Goal: Find specific page/section: Find specific page/section

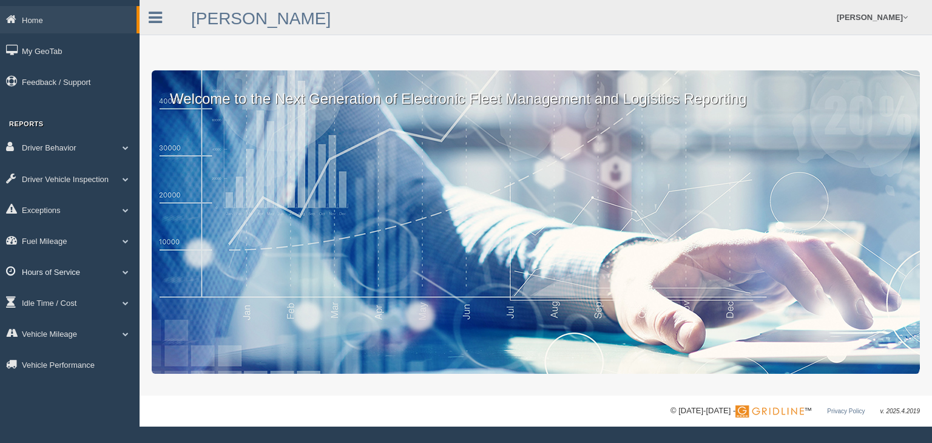
click at [79, 277] on link "Hours of Service" at bounding box center [70, 271] width 140 height 27
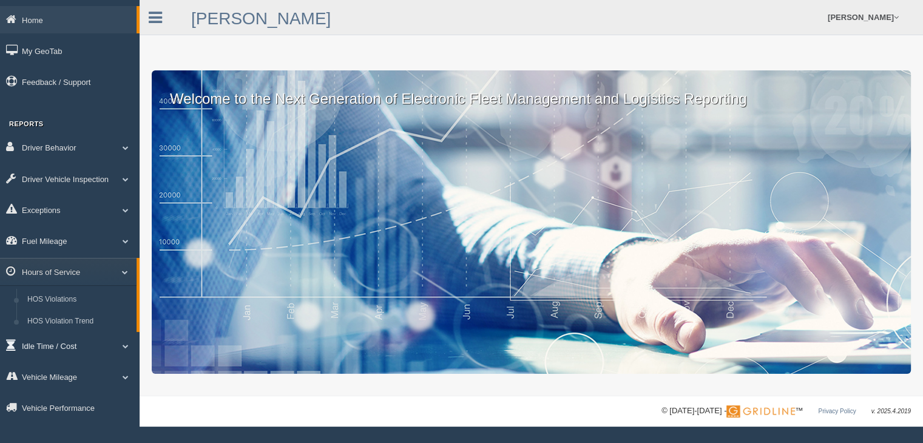
click at [55, 351] on link "Idle Time / Cost" at bounding box center [70, 345] width 140 height 27
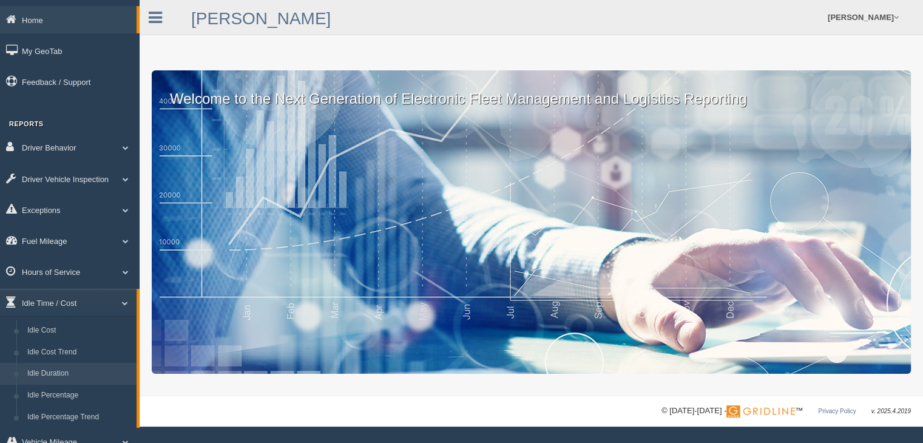
click at [56, 379] on link "Idle Duration" at bounding box center [79, 374] width 115 height 22
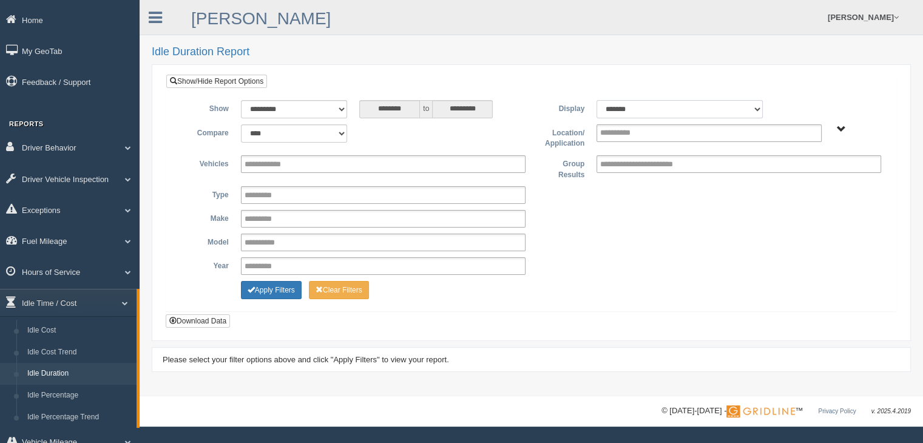
click at [715, 109] on select "******* ******" at bounding box center [679, 109] width 166 height 18
select select "**"
click at [596, 100] on select "******* ******" at bounding box center [679, 109] width 166 height 18
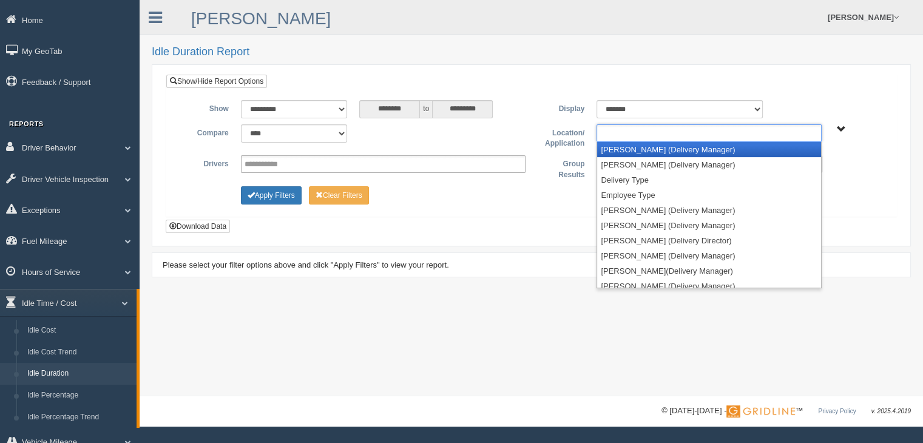
click at [657, 137] on ul at bounding box center [708, 133] width 225 height 18
click at [659, 149] on li "[PERSON_NAME] (Delivery Manager)" at bounding box center [709, 149] width 224 height 15
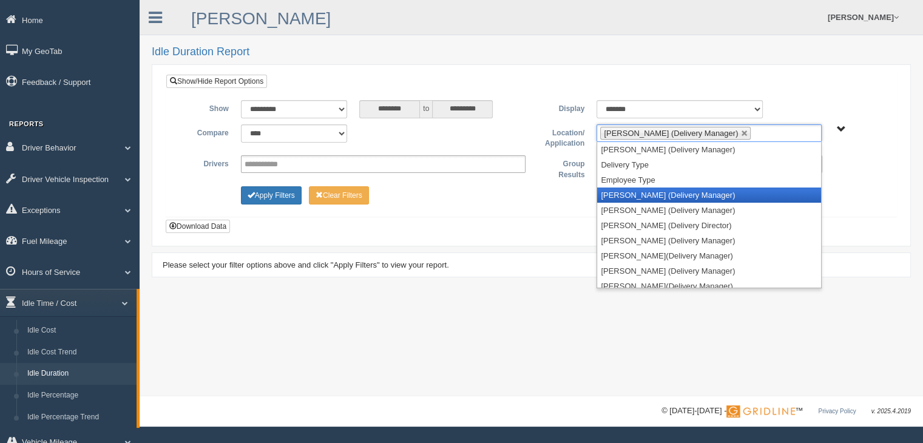
click at [638, 190] on li "[PERSON_NAME] (Delivery Manager)" at bounding box center [709, 194] width 224 height 15
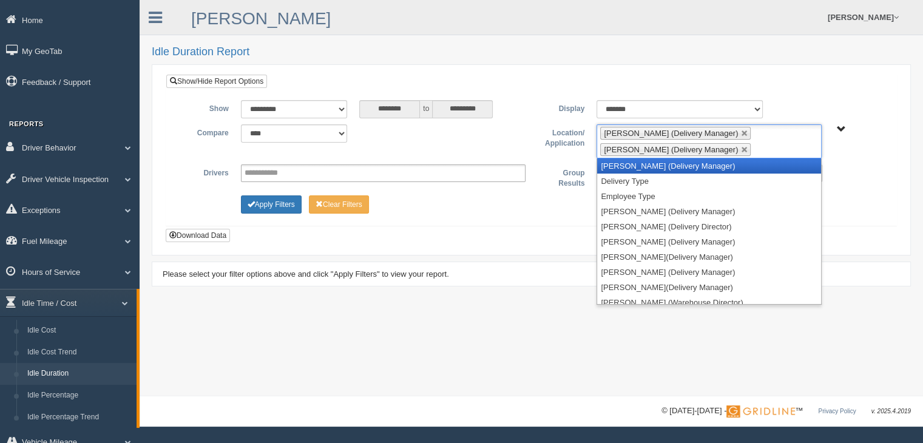
click at [651, 163] on li "[PERSON_NAME] (Delivery Manager)" at bounding box center [709, 165] width 224 height 15
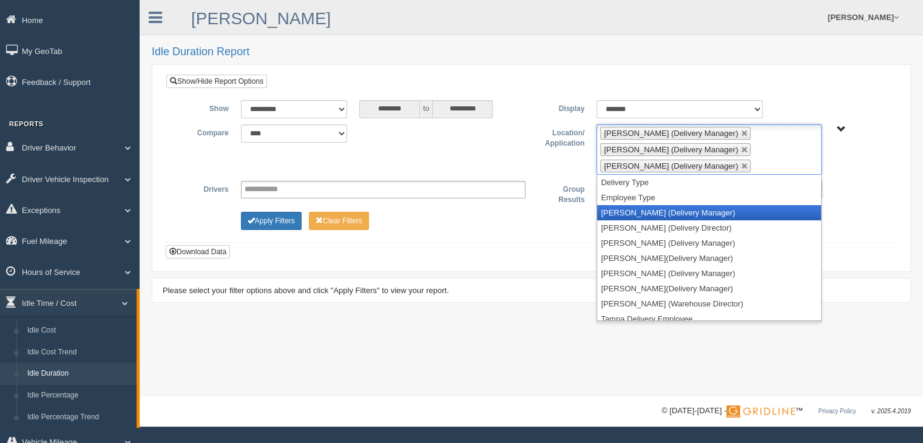
click at [646, 215] on li "[PERSON_NAME] (Delivery Manager)" at bounding box center [709, 212] width 224 height 15
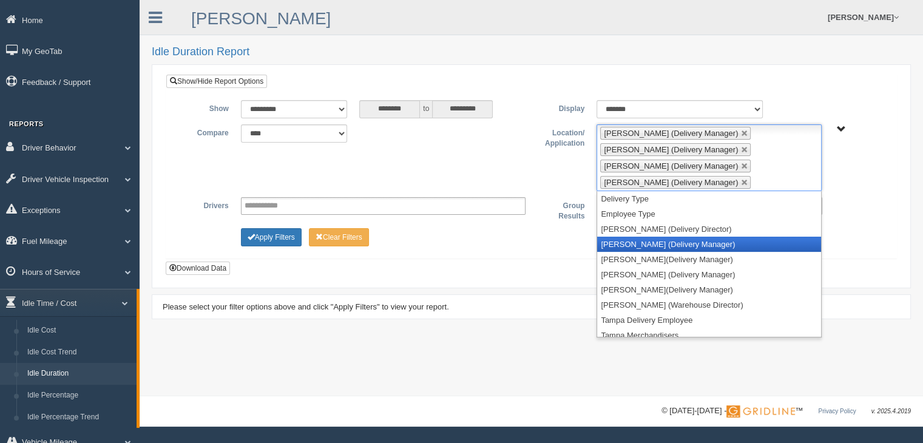
click at [642, 241] on li "[PERSON_NAME] (Delivery Manager)" at bounding box center [709, 244] width 224 height 15
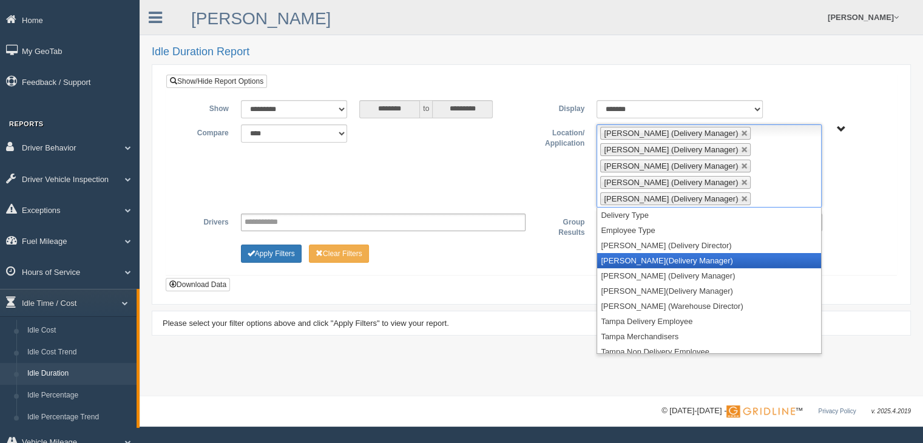
click at [637, 256] on li "[PERSON_NAME](Delivery Manager)" at bounding box center [709, 260] width 224 height 15
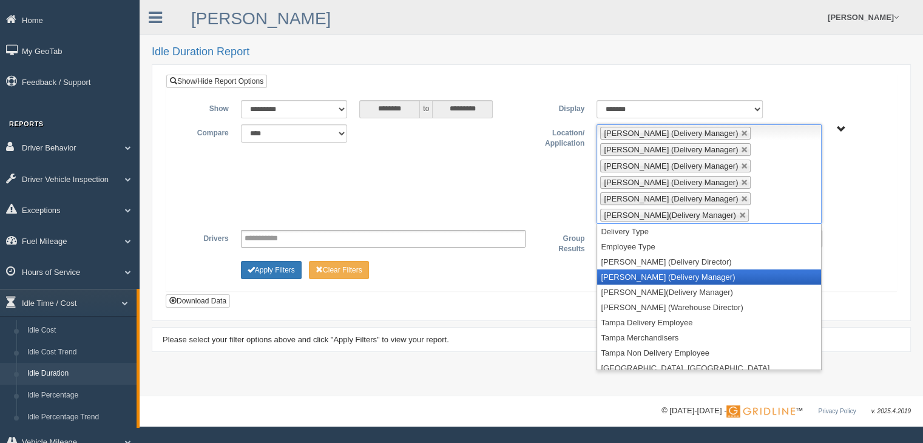
click at [635, 272] on li "[PERSON_NAME] (Delivery Manager)" at bounding box center [709, 276] width 224 height 15
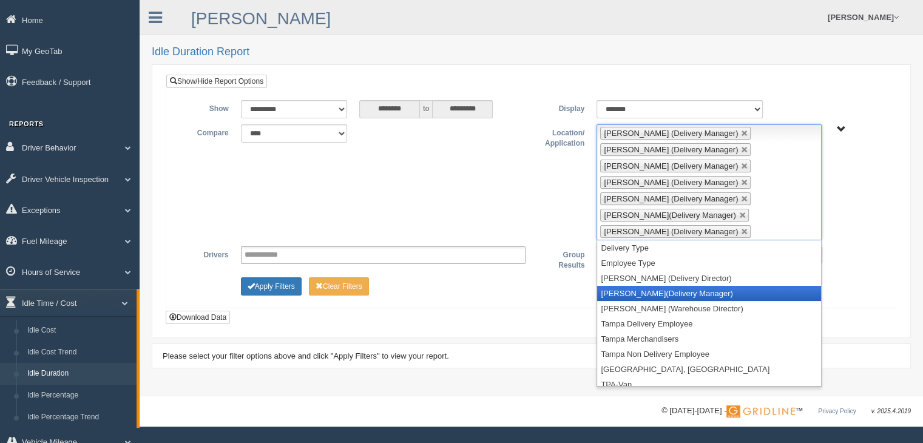
click at [634, 289] on li "[PERSON_NAME](Delivery Manager)" at bounding box center [709, 293] width 224 height 15
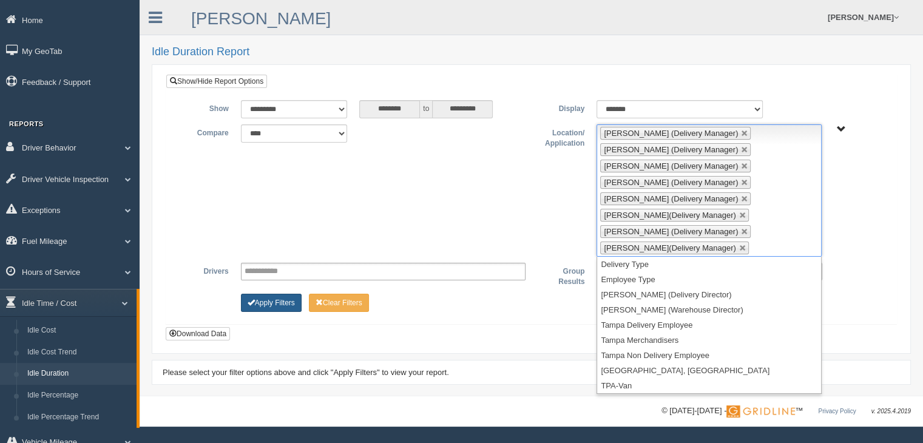
click at [289, 299] on button "Apply Filters" at bounding box center [271, 303] width 61 height 18
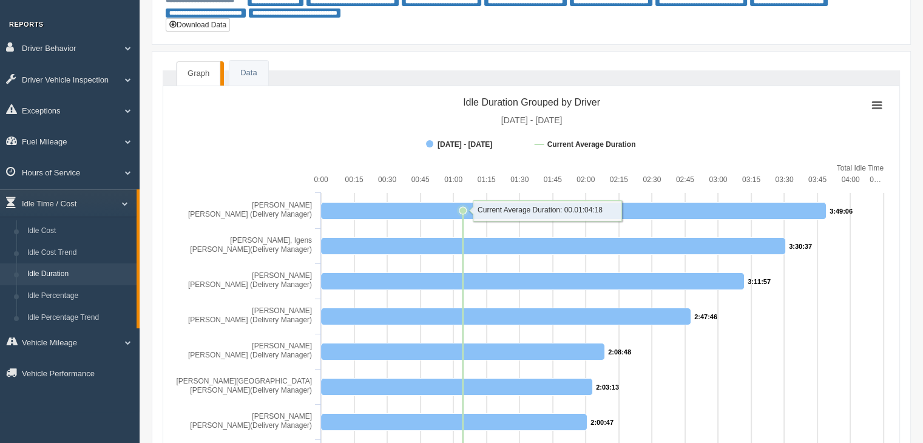
scroll to position [121, 0]
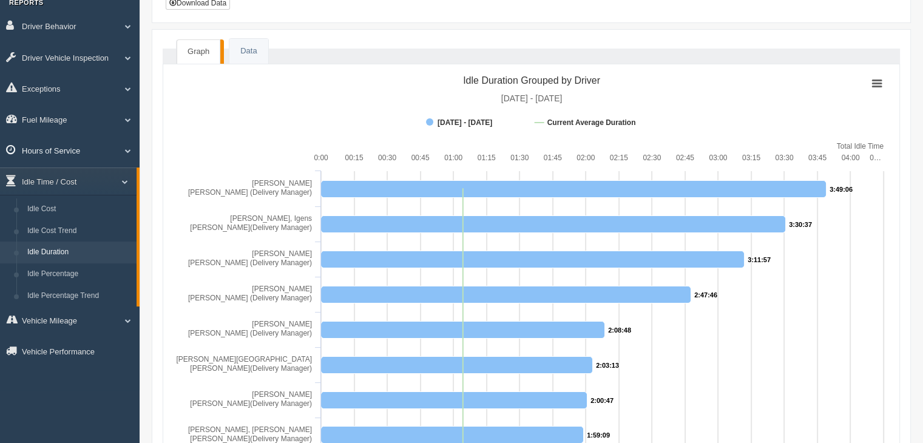
click at [122, 150] on span at bounding box center [123, 150] width 16 height 6
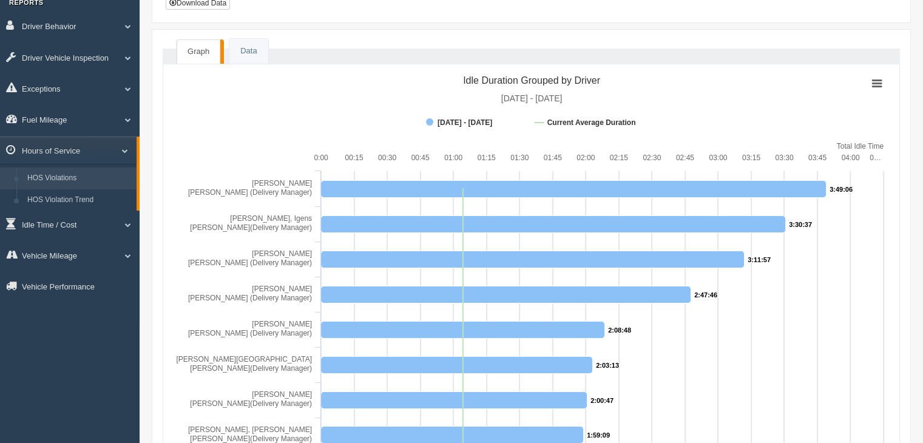
click at [88, 178] on link "HOS Violations" at bounding box center [79, 178] width 115 height 22
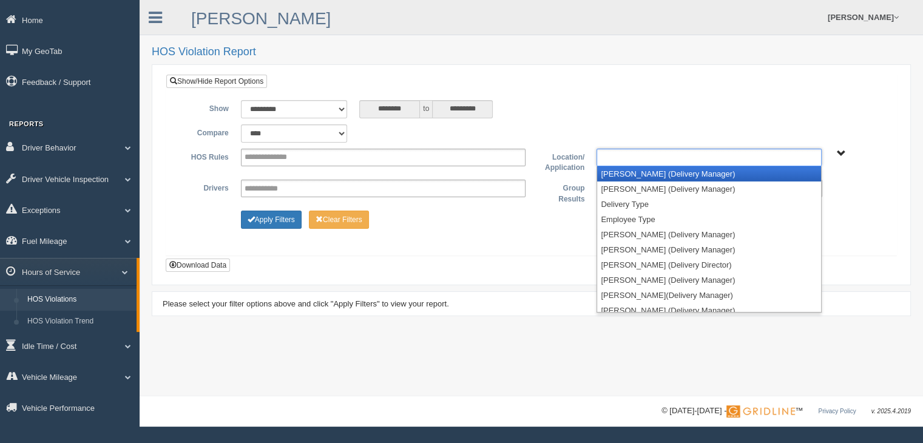
click at [646, 154] on input "text" at bounding box center [626, 157] width 52 height 15
click at [636, 169] on li "[PERSON_NAME] (Delivery Manager)" at bounding box center [709, 173] width 224 height 15
click at [637, 175] on li "[PERSON_NAME] (Delivery Manager)" at bounding box center [709, 173] width 224 height 15
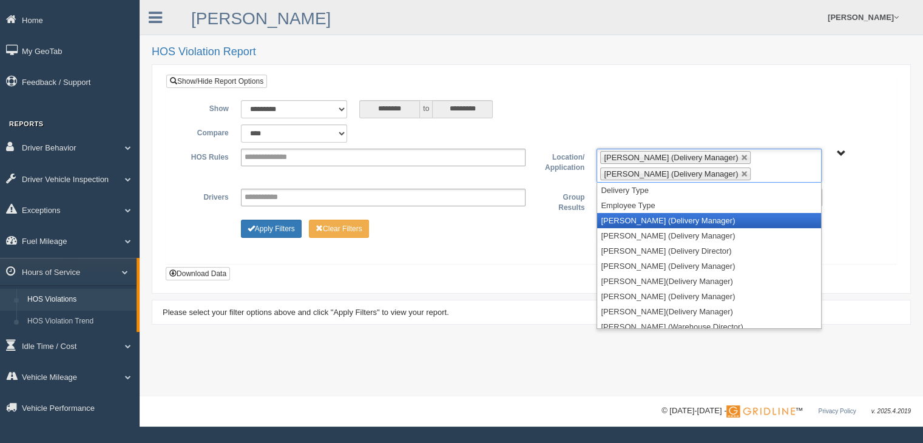
click at [637, 219] on li "[PERSON_NAME] (Delivery Manager)" at bounding box center [709, 220] width 224 height 15
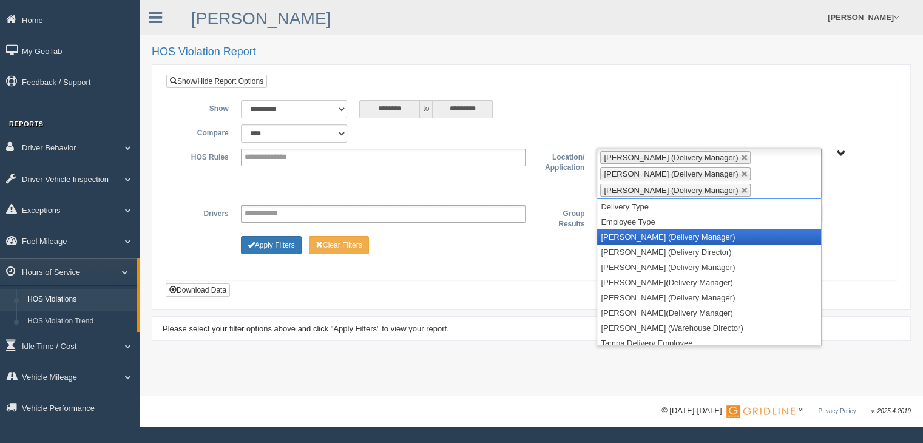
click at [628, 235] on li "[PERSON_NAME] (Delivery Manager)" at bounding box center [709, 236] width 224 height 15
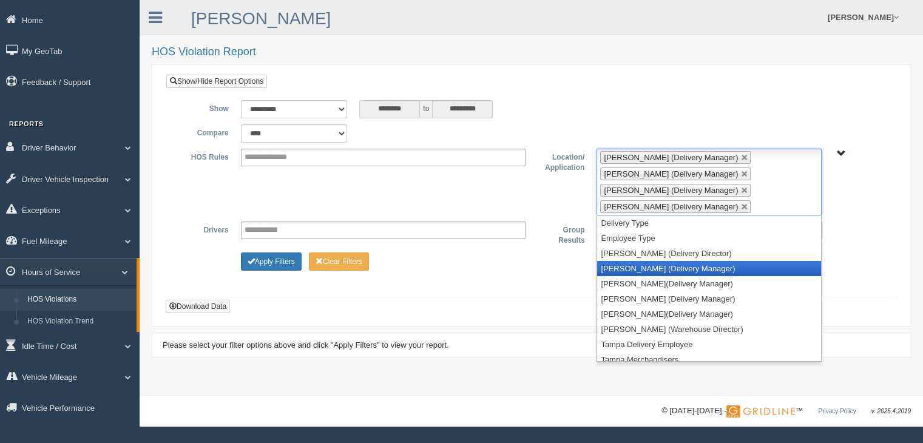
click at [629, 263] on li "[PERSON_NAME] (Delivery Manager)" at bounding box center [709, 268] width 224 height 15
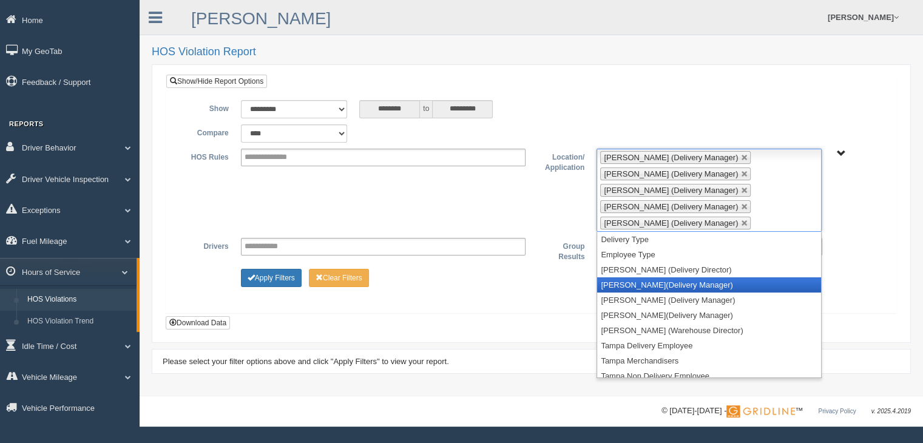
click at [631, 280] on li "[PERSON_NAME](Delivery Manager)" at bounding box center [709, 284] width 224 height 15
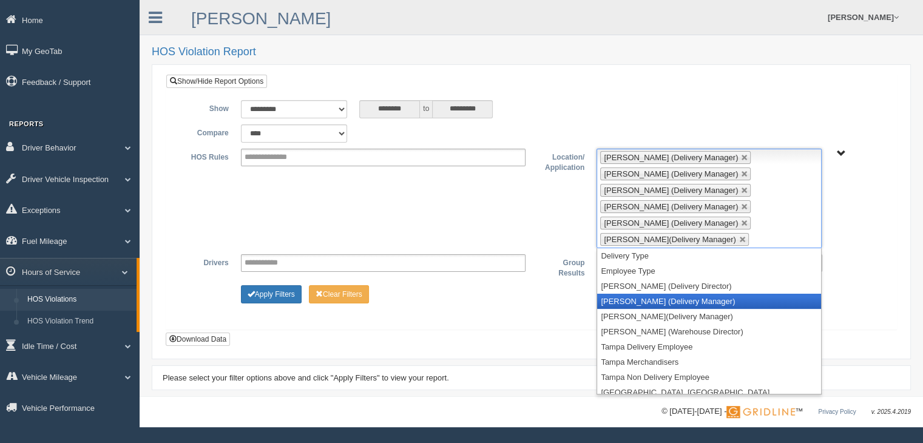
click at [634, 299] on li "[PERSON_NAME] (Delivery Manager)" at bounding box center [709, 301] width 224 height 15
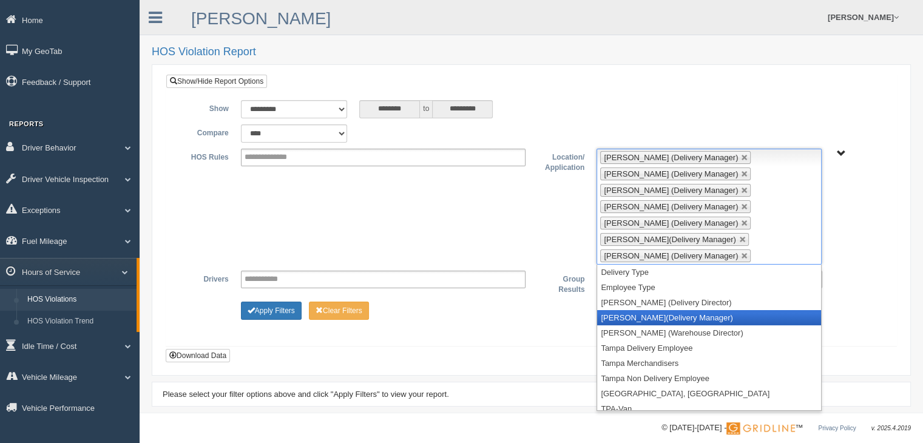
click at [638, 313] on li "[PERSON_NAME](Delivery Manager)" at bounding box center [709, 317] width 224 height 15
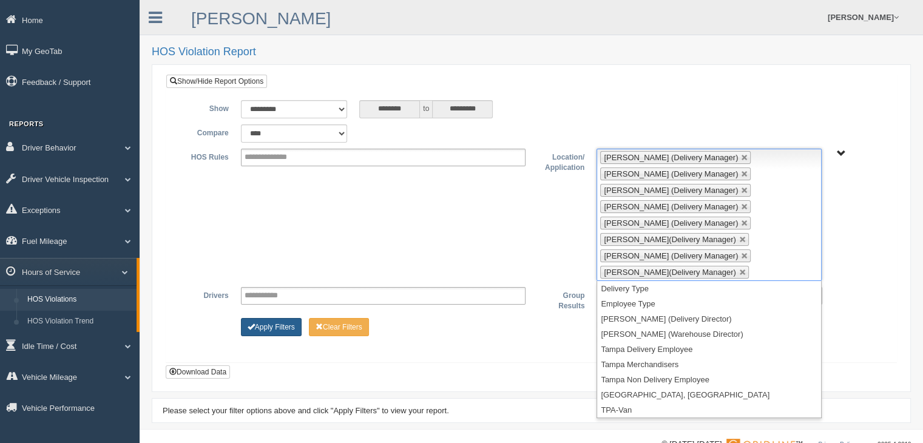
click at [286, 327] on button "Apply Filters" at bounding box center [271, 327] width 61 height 18
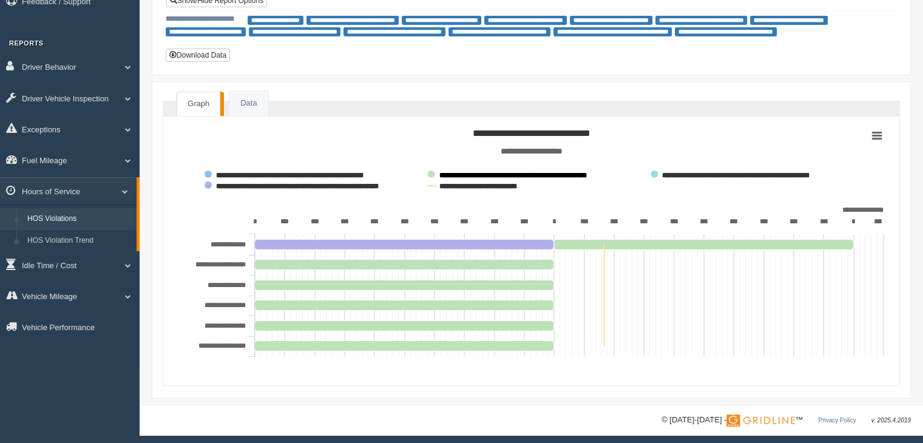
scroll to position [83, 0]
